Goal: Find contact information: Find contact information

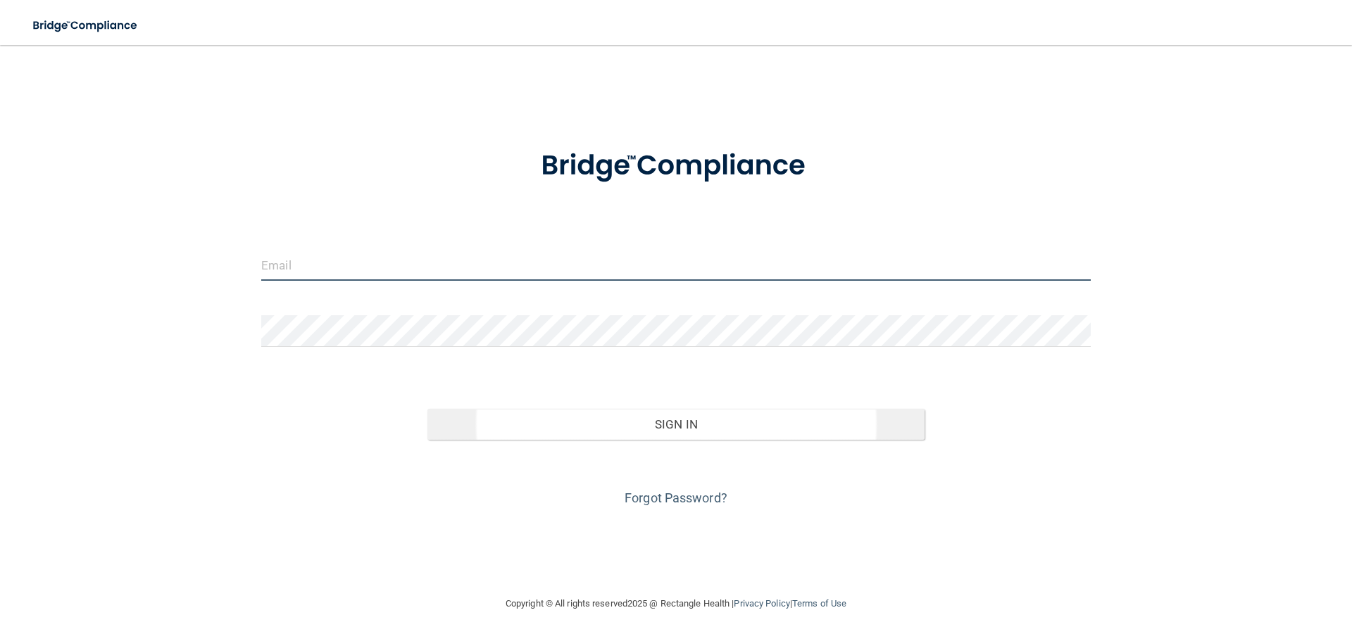
type input "[EMAIL_ADDRESS][DOMAIN_NAME]"
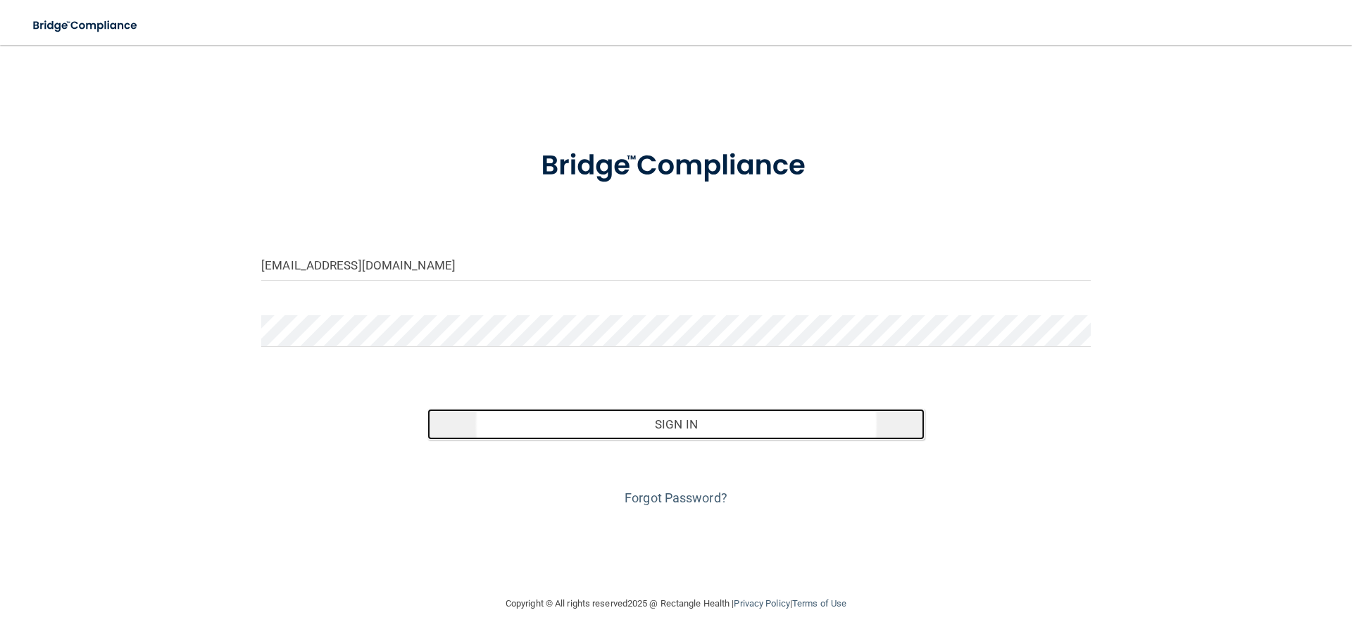
click at [621, 417] on button "Sign In" at bounding box center [676, 424] width 498 height 31
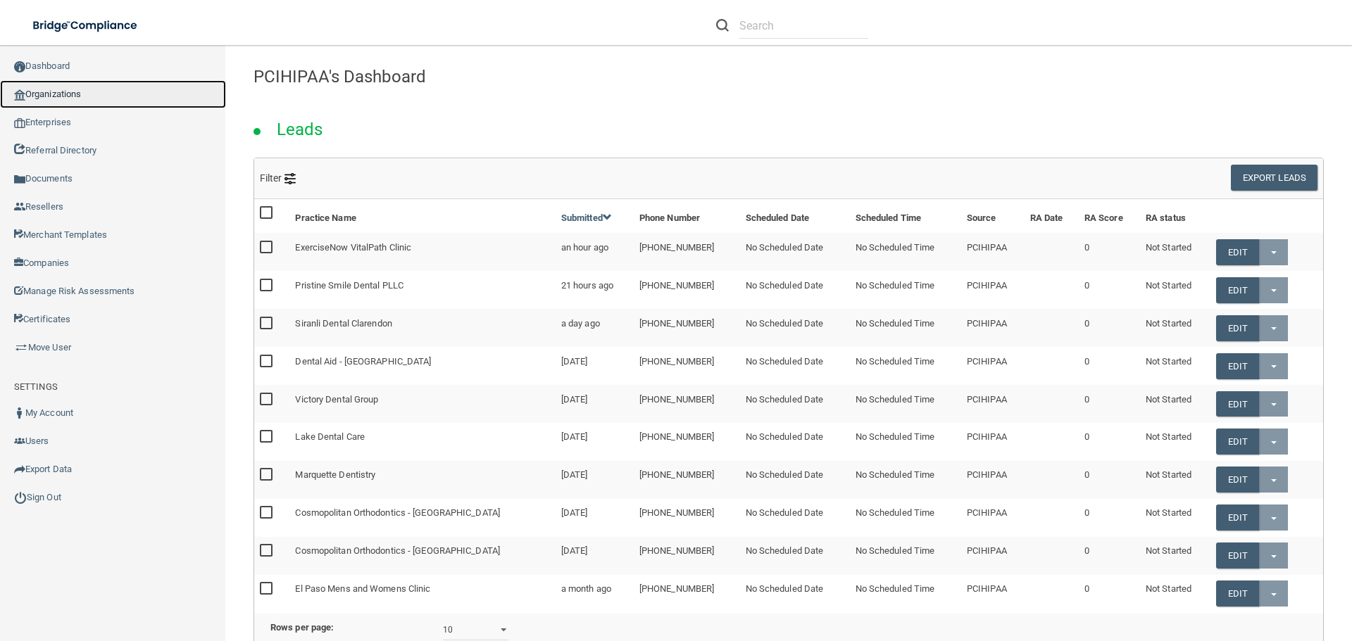
click at [63, 87] on link "Organizations" at bounding box center [113, 94] width 226 height 28
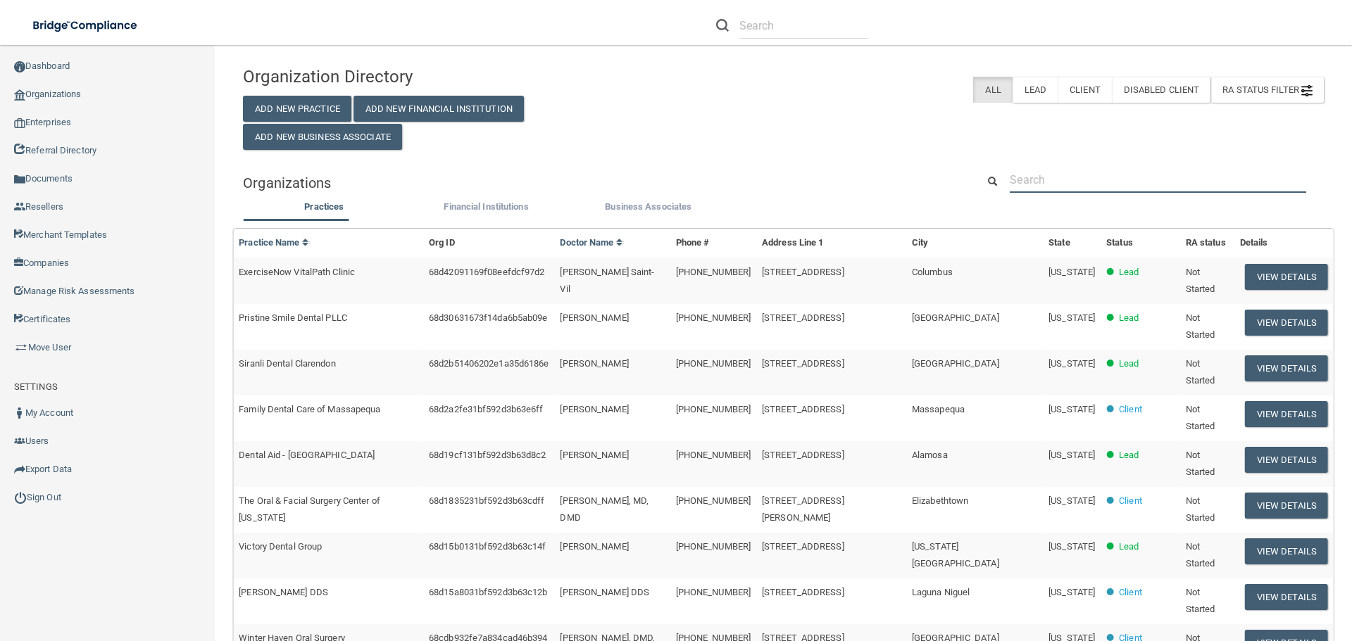
paste input "Alpha Omega Dental Center"
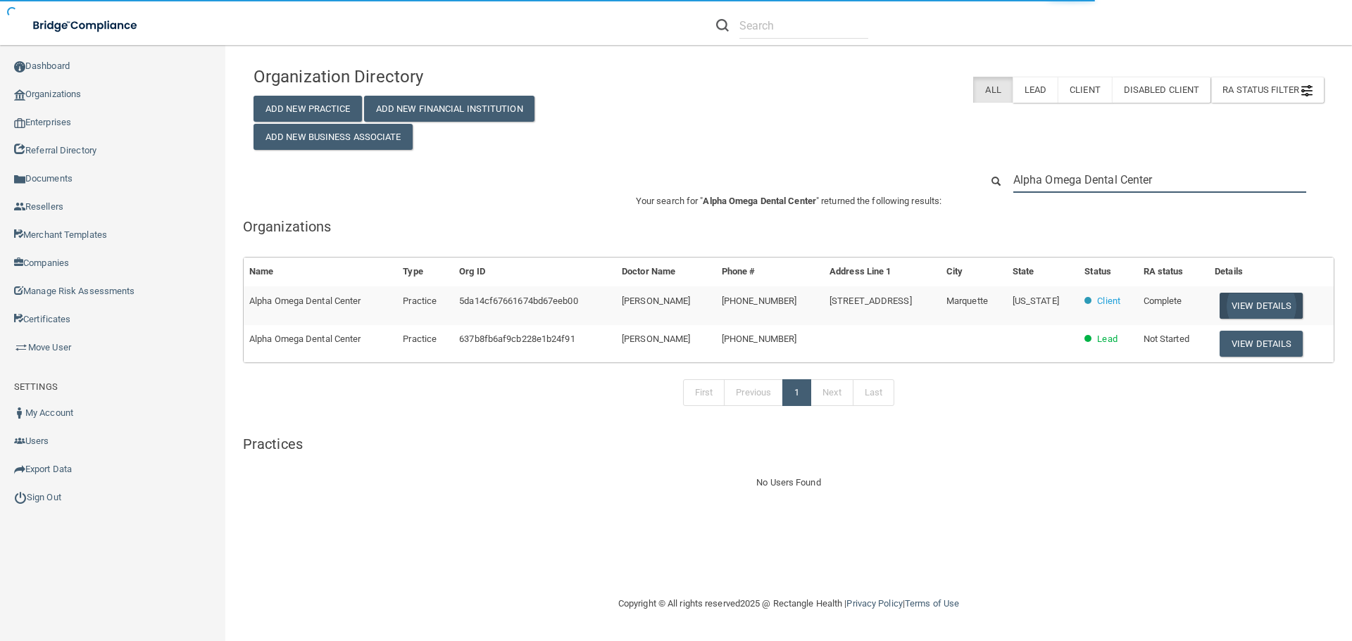
type input "Alpha Omega Dental Center"
click at [1245, 309] on button "View Details" at bounding box center [1260, 306] width 83 height 26
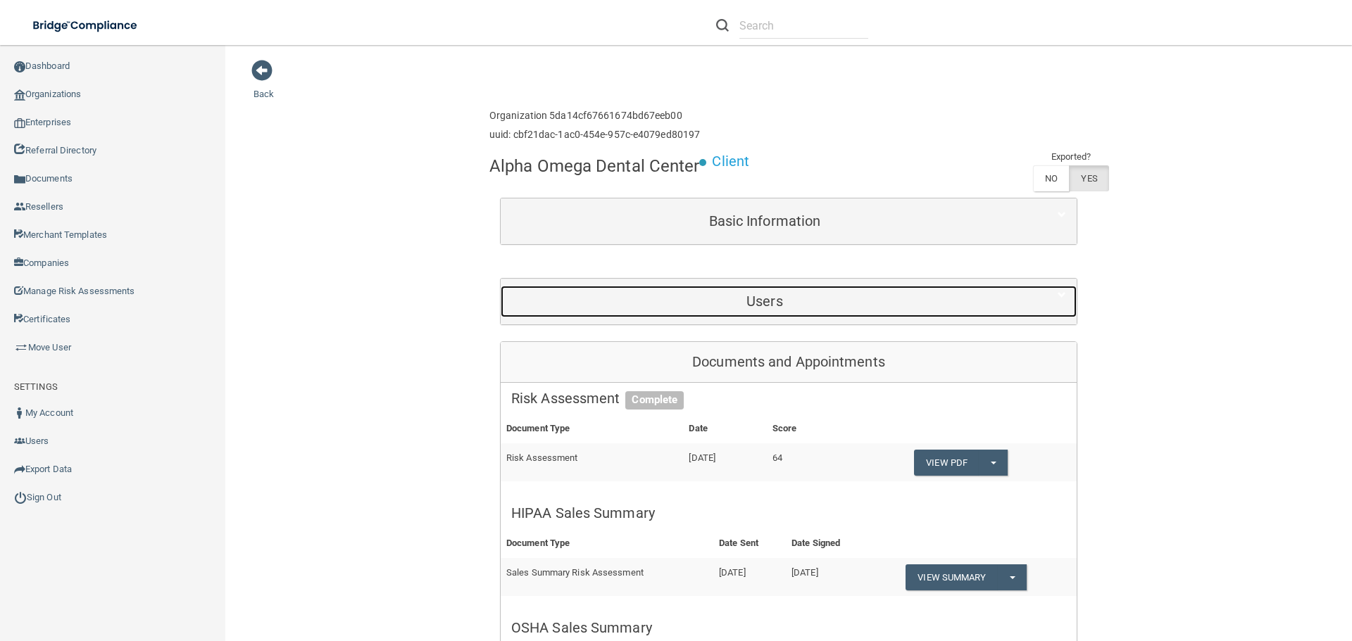
drag, startPoint x: 770, startPoint y: 300, endPoint x: 767, endPoint y: 277, distance: 22.8
click at [770, 301] on h5 "Users" at bounding box center [764, 301] width 507 height 15
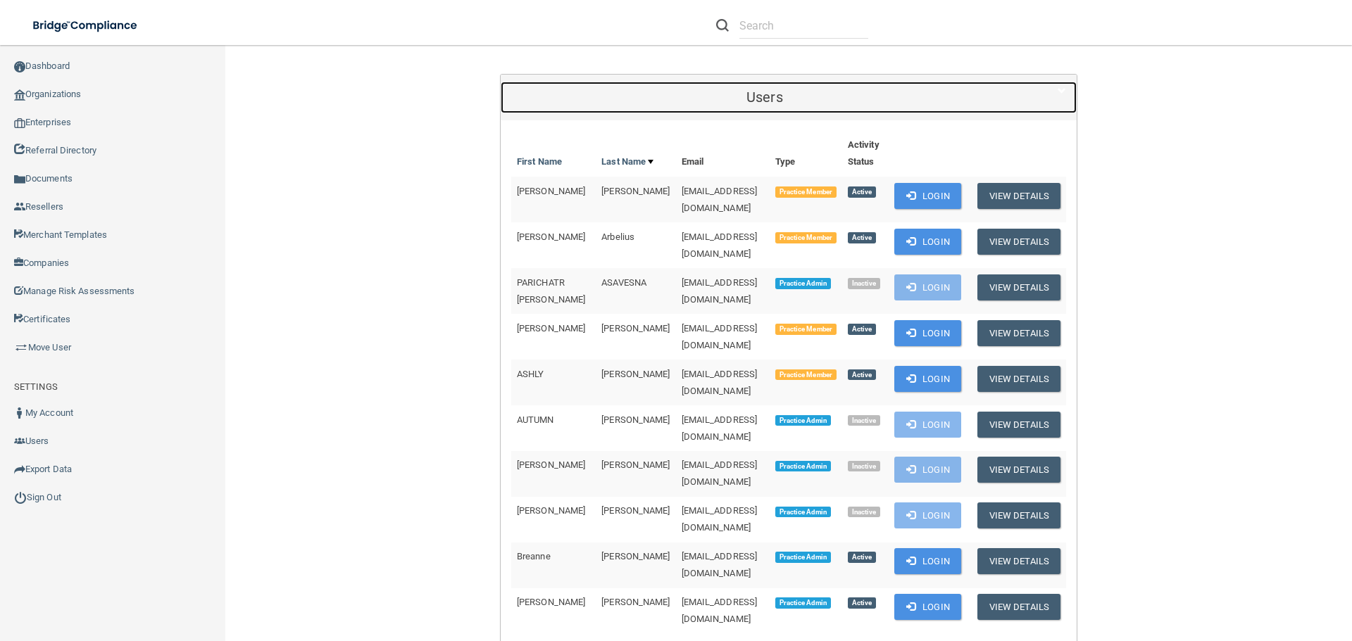
scroll to position [211, 0]
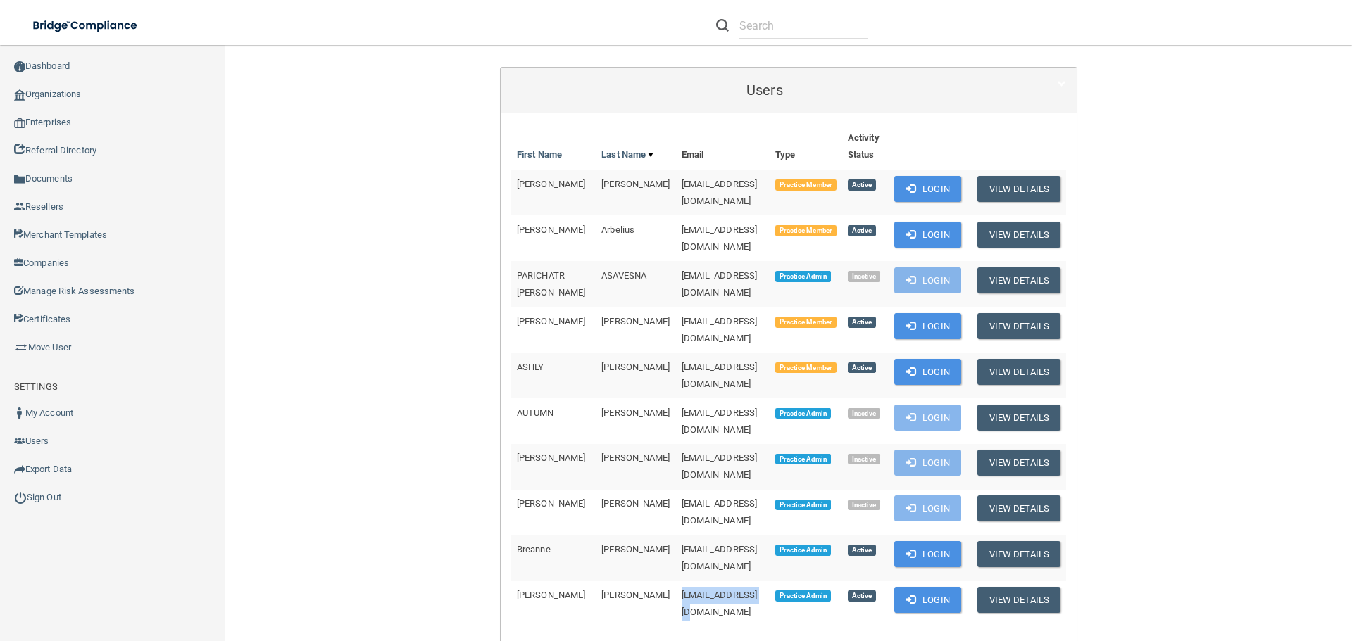
drag, startPoint x: 722, startPoint y: 537, endPoint x: 632, endPoint y: 541, distance: 89.5
click at [676, 581] on td "[EMAIL_ADDRESS][DOMAIN_NAME]" at bounding box center [723, 603] width 94 height 45
copy span "[EMAIL_ADDRESS][DOMAIN_NAME]"
click at [738, 581] on td "[EMAIL_ADDRESS][DOMAIN_NAME]" at bounding box center [723, 603] width 94 height 45
